Goal: Answer question/provide support: Share knowledge or assist other users

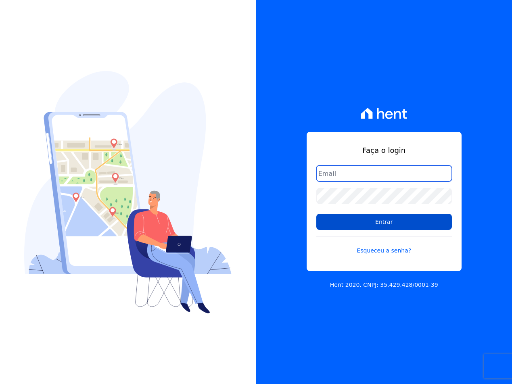
type input "sac@jdgconstrutora.com.br"
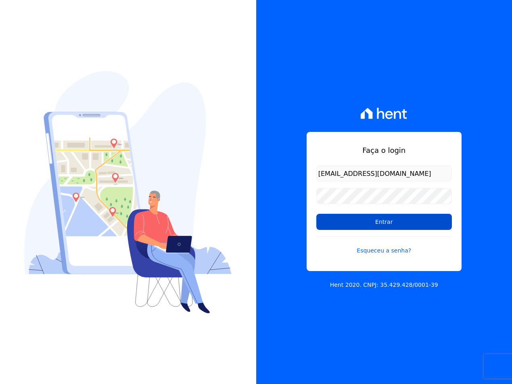
click at [360, 225] on input "Entrar" at bounding box center [384, 222] width 136 height 16
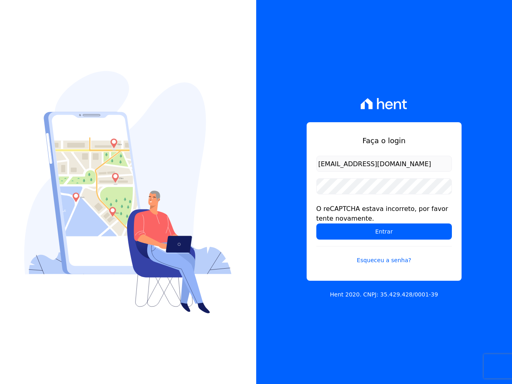
click at [340, 176] on form "sac@jdgconstrutora.com.br O reCAPTCHA estava incorreto, por favor tente novamen…" at bounding box center [384, 215] width 136 height 119
click at [342, 230] on input "Entrar" at bounding box center [384, 231] width 136 height 16
click at [339, 232] on input "Entrar" at bounding box center [384, 231] width 136 height 16
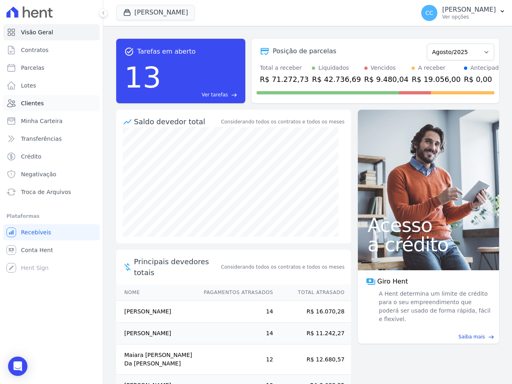
click at [33, 103] on span "Clientes" at bounding box center [32, 103] width 23 height 8
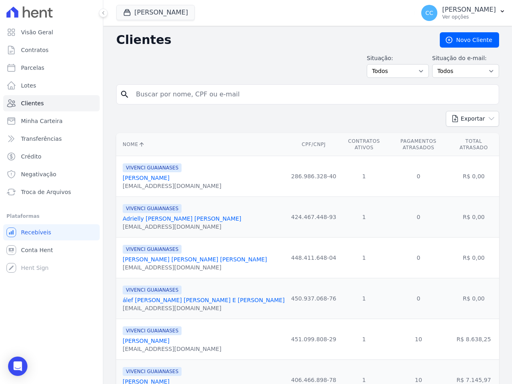
click at [188, 100] on input "search" at bounding box center [313, 94] width 364 height 16
type input "[PERSON_NAME]"
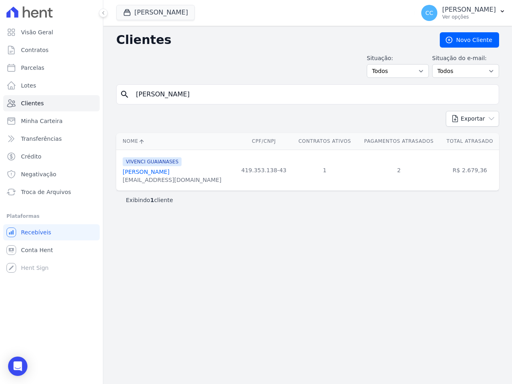
click at [142, 175] on link "[PERSON_NAME]" at bounding box center [146, 172] width 47 height 6
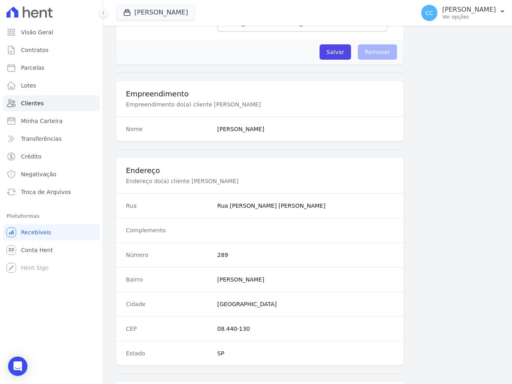
scroll to position [377, 0]
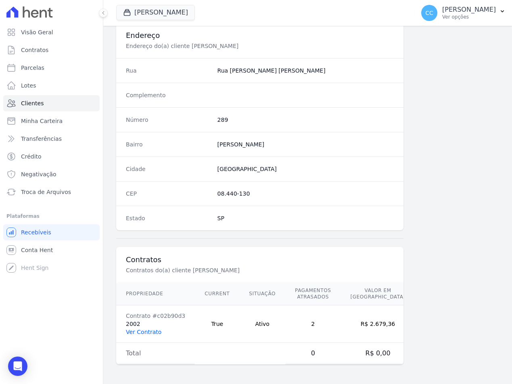
click at [139, 329] on link "Ver Contrato" at bounding box center [143, 332] width 35 height 6
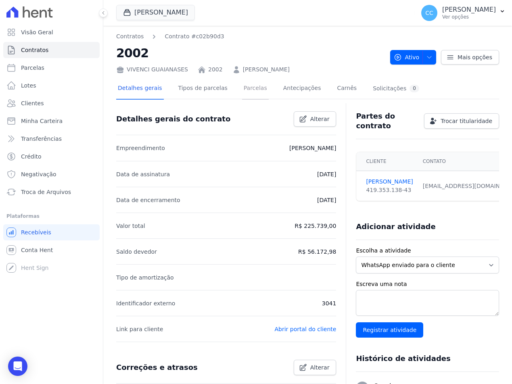
click at [249, 88] on link "Parcelas" at bounding box center [255, 88] width 27 height 21
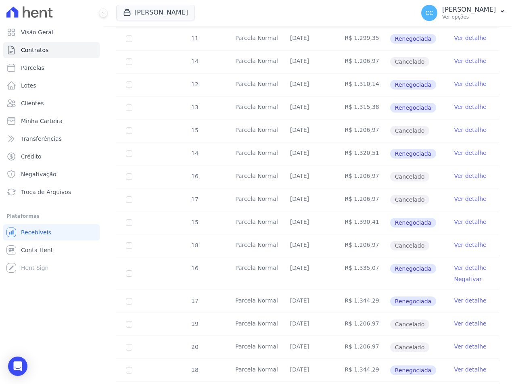
scroll to position [282, 0]
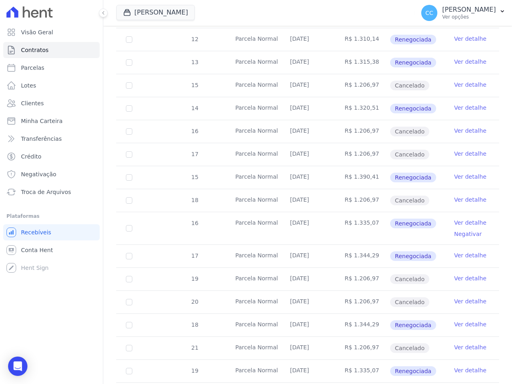
click at [455, 222] on link "Ver detalhe" at bounding box center [470, 223] width 32 height 8
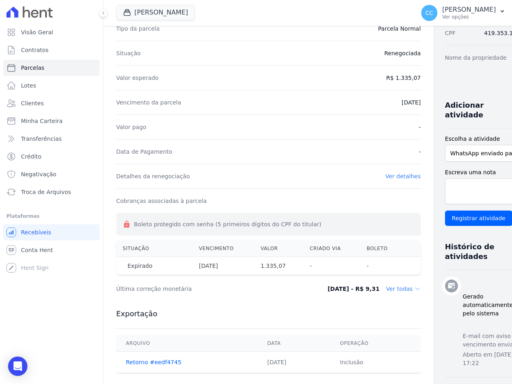
scroll to position [81, 0]
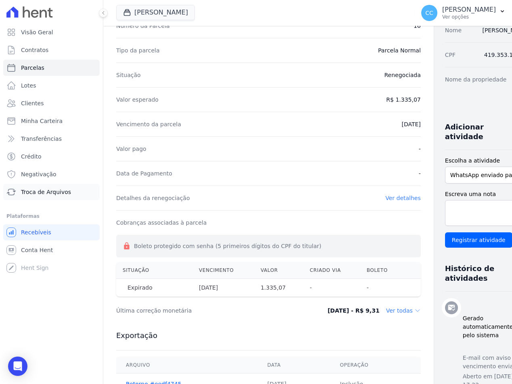
click at [44, 193] on span "Troca de Arquivos" at bounding box center [46, 192] width 50 height 8
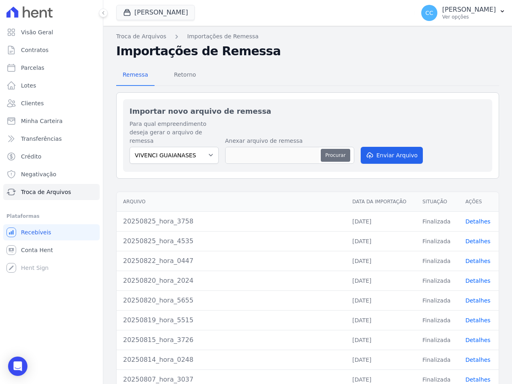
click at [336, 149] on button "Procurar" at bounding box center [335, 155] width 29 height 13
type input "20250827_hora_3203"
click at [390, 147] on button "Enviar Arquivo" at bounding box center [392, 155] width 62 height 17
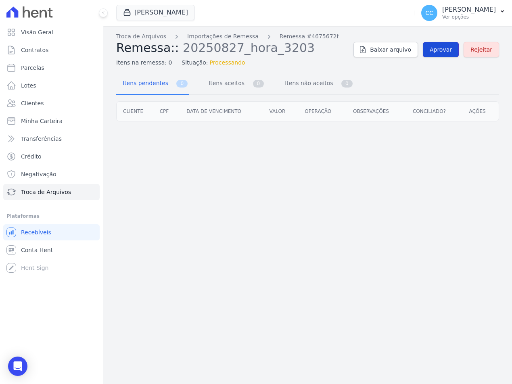
click at [437, 48] on span "Aprovar" at bounding box center [441, 50] width 22 height 8
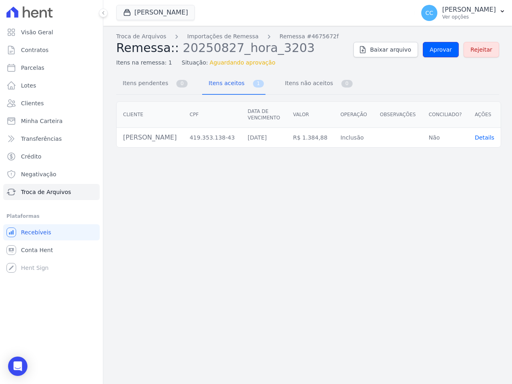
click at [437, 48] on span "Aprovar" at bounding box center [441, 50] width 22 height 8
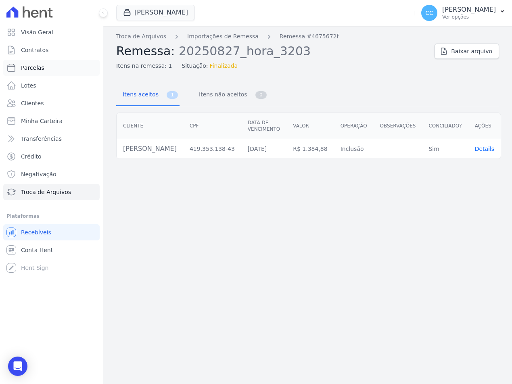
click at [20, 66] on link "Parcelas" at bounding box center [51, 68] width 96 height 16
select select
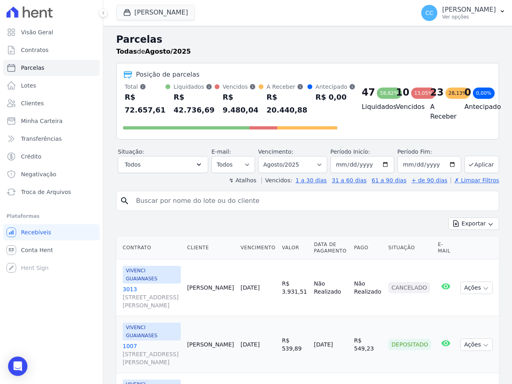
click at [194, 201] on input "search" at bounding box center [313, 201] width 364 height 16
type input "[PERSON_NAME]"
click at [120, 199] on icon "search" at bounding box center [125, 201] width 10 height 10
click at [179, 202] on input "[PERSON_NAME]" at bounding box center [313, 201] width 364 height 16
select select
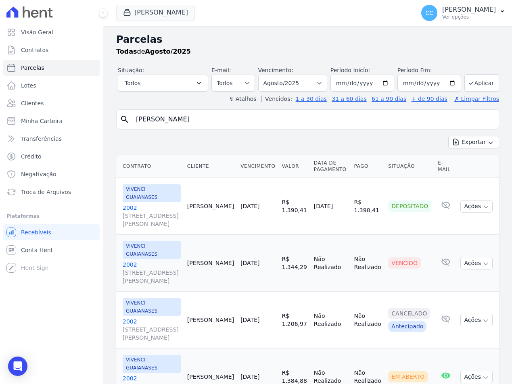
scroll to position [14, 0]
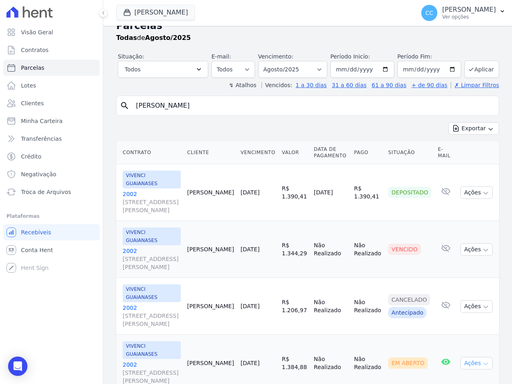
click at [482, 361] on icon "button" at bounding box center [485, 364] width 6 height 6
click at [468, 378] on dt "Para visualizar o boleto digite os 5 primeiros dígitos do seu CPF" at bounding box center [487, 382] width 39 height 8
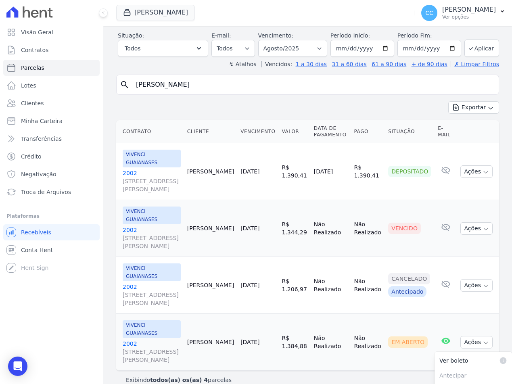
scroll to position [52, 0]
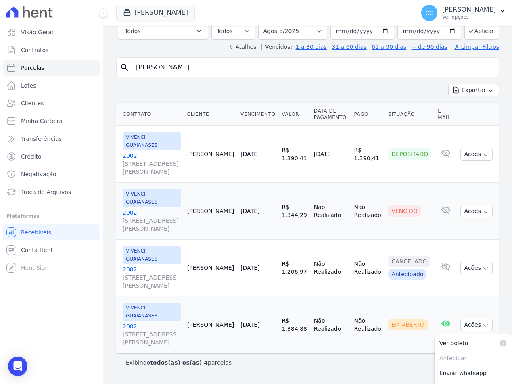
click at [131, 322] on link "2002 [STREET_ADDRESS][PERSON_NAME]" at bounding box center [152, 334] width 58 height 24
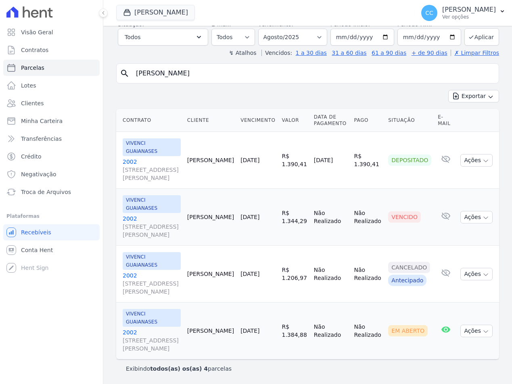
scroll to position [14, 0]
